Goal: Check status

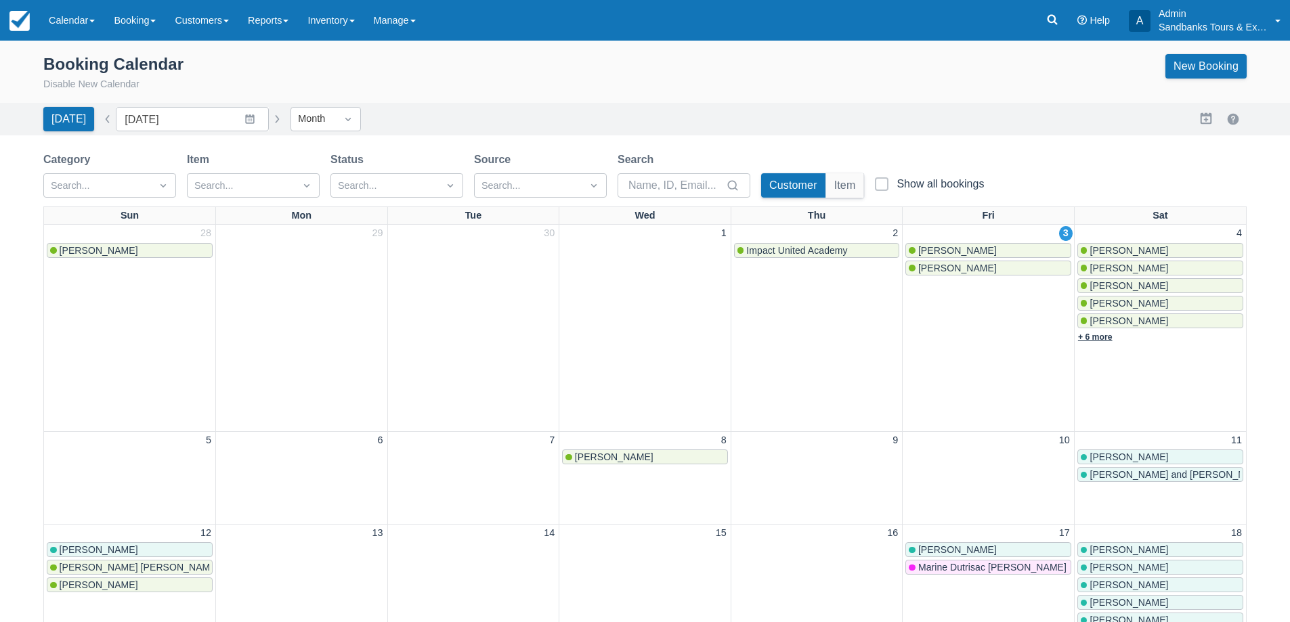
click at [1106, 337] on link "+ 6 more" at bounding box center [1095, 336] width 35 height 9
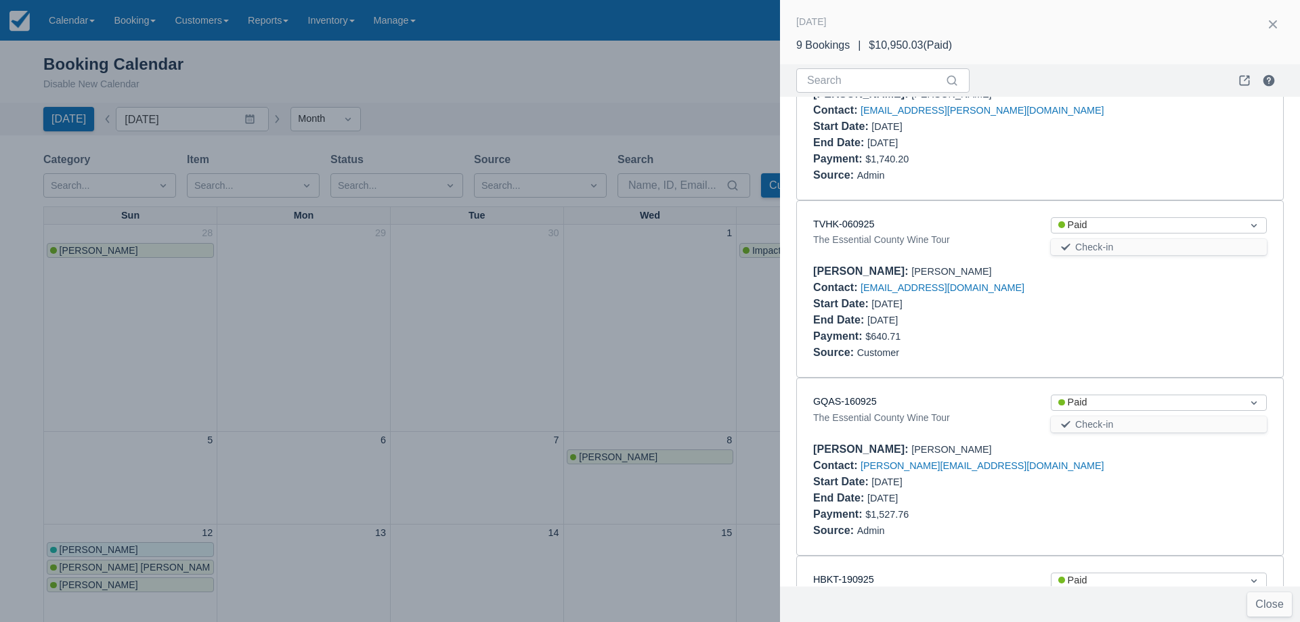
scroll to position [677, 0]
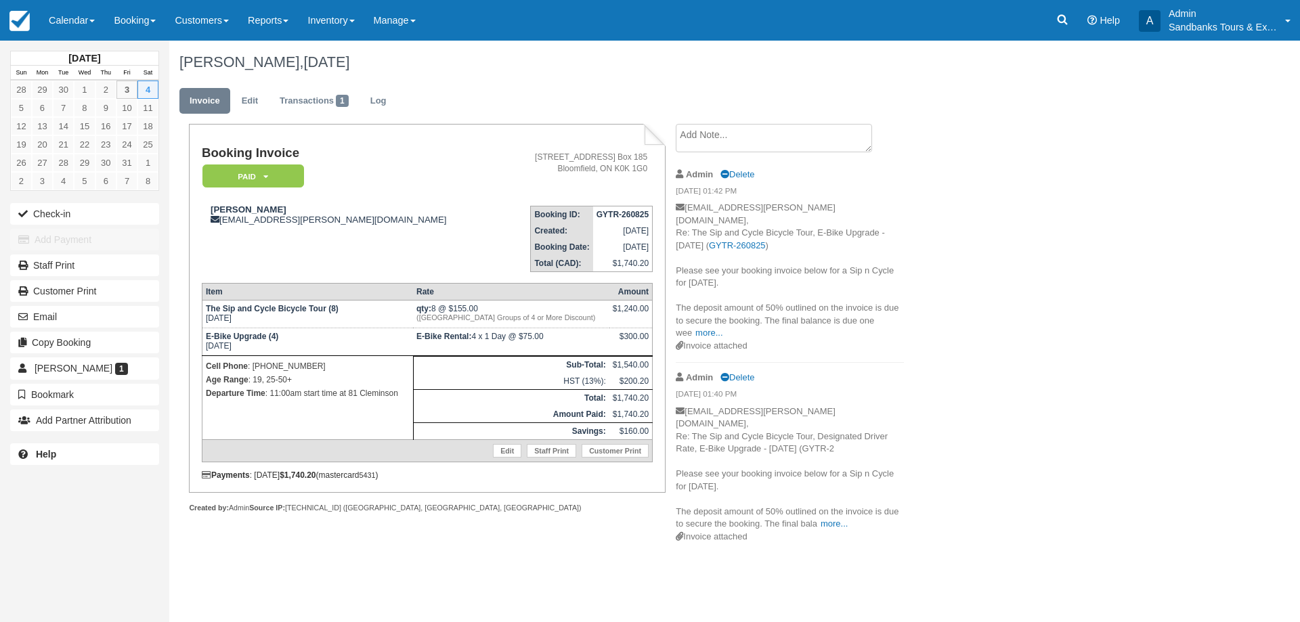
click at [366, 391] on p "Departure Time : 11:00am start time at 81 Cleminson" at bounding box center [308, 394] width 204 height 14
click at [838, 519] on link "more..." at bounding box center [834, 524] width 27 height 10
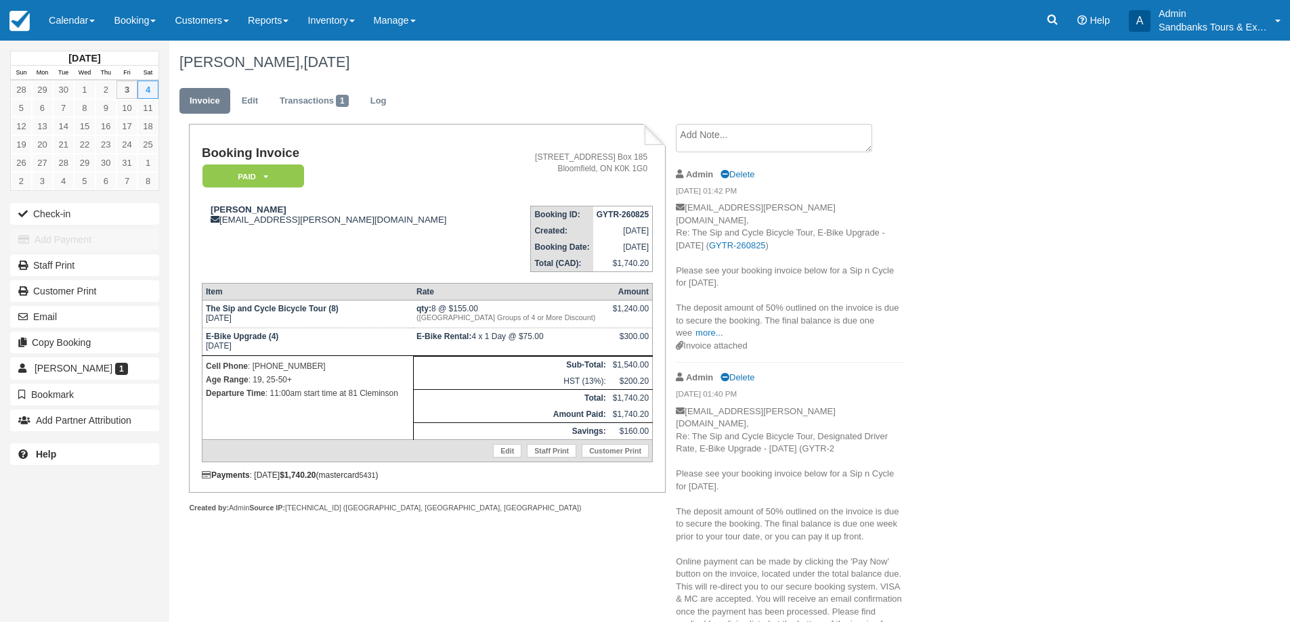
click at [527, 339] on td "E-Bike Rental: 4 x 1 Day @ $75.00" at bounding box center [511, 342] width 196 height 28
drag, startPoint x: 891, startPoint y: 586, endPoint x: 887, endPoint y: 579, distance: 7.9
click at [887, 579] on p "[EMAIL_ADDRESS][PERSON_NAME][DOMAIN_NAME], Re: The Sip and Cycle Bicycle Tour, …" at bounding box center [790, 563] width 228 height 314
